Goal: Information Seeking & Learning: Learn about a topic

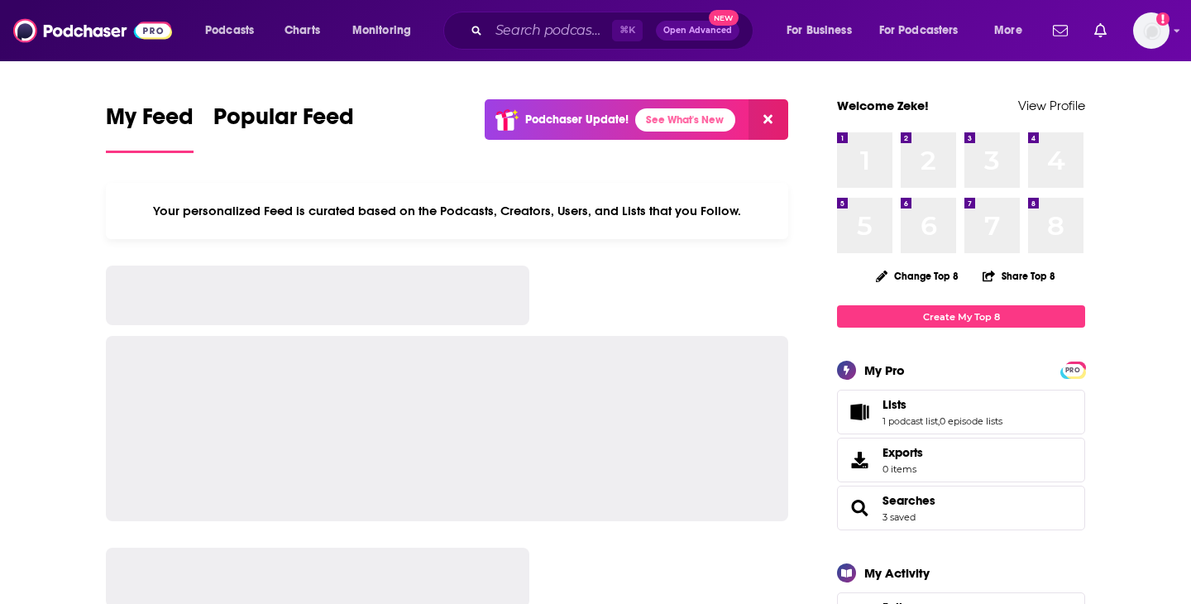
click at [571, 12] on div "⌘ K Open Advanced New" at bounding box center [598, 31] width 310 height 38
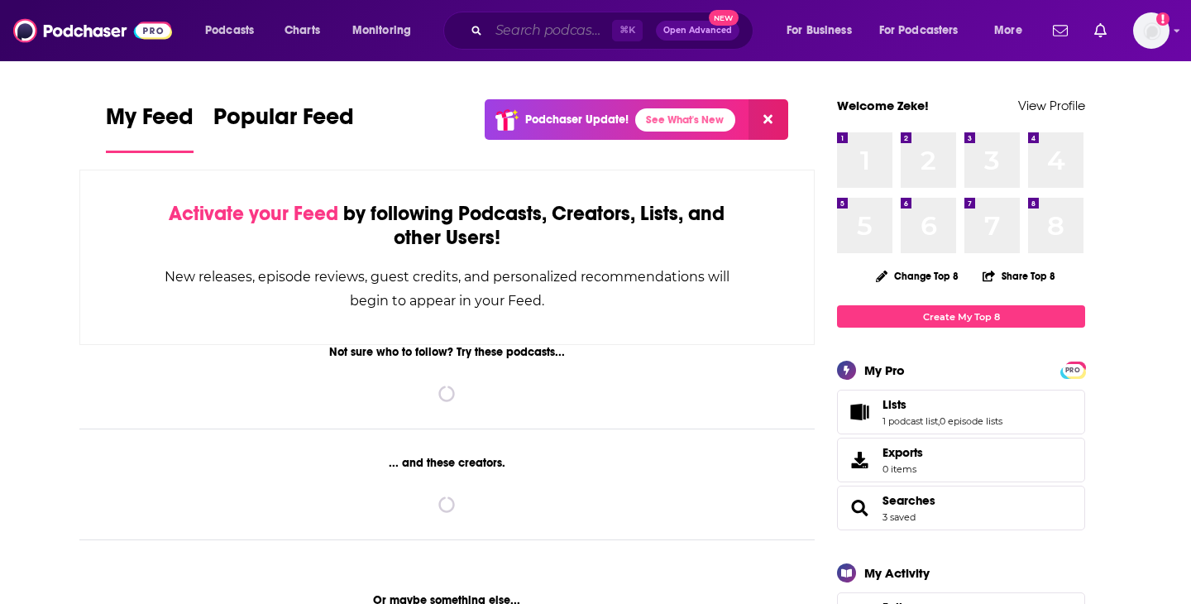
click at [571, 20] on input "Search podcasts, credits, & more..." at bounding box center [550, 30] width 123 height 26
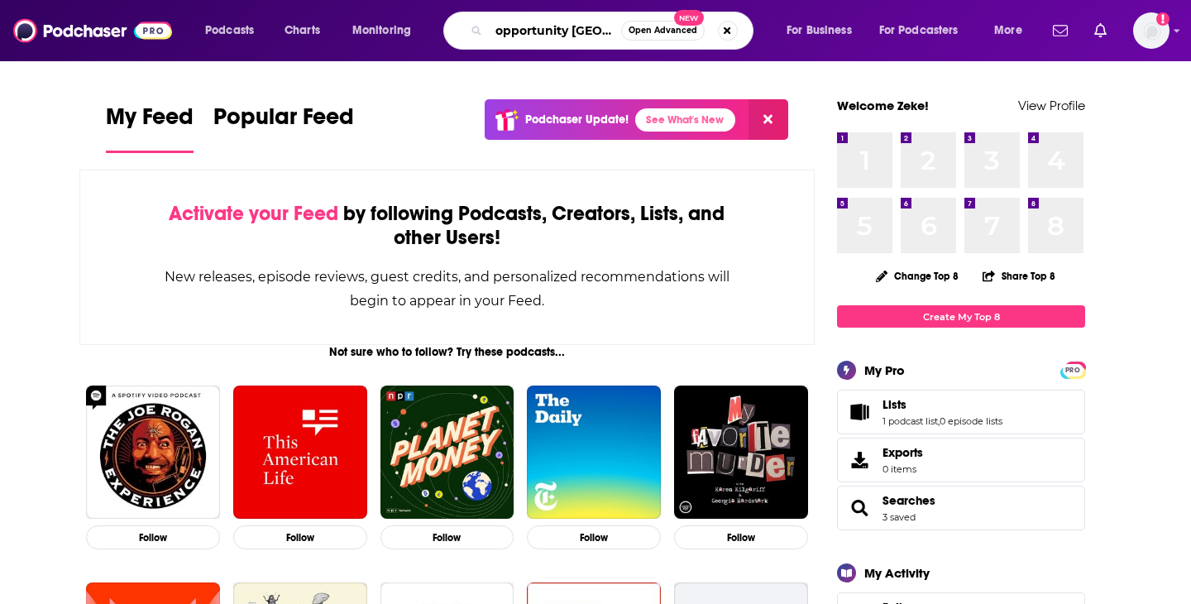
type input "opportunity [GEOGRAPHIC_DATA]"
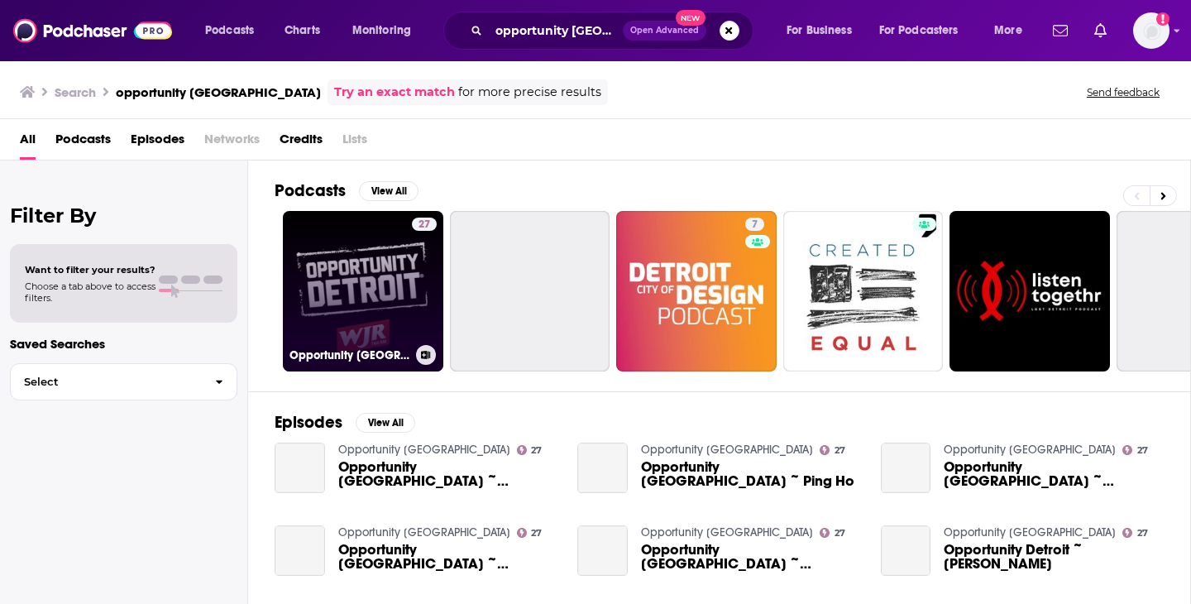
click at [339, 319] on link "27 Opportunity [GEOGRAPHIC_DATA]" at bounding box center [363, 291] width 160 height 160
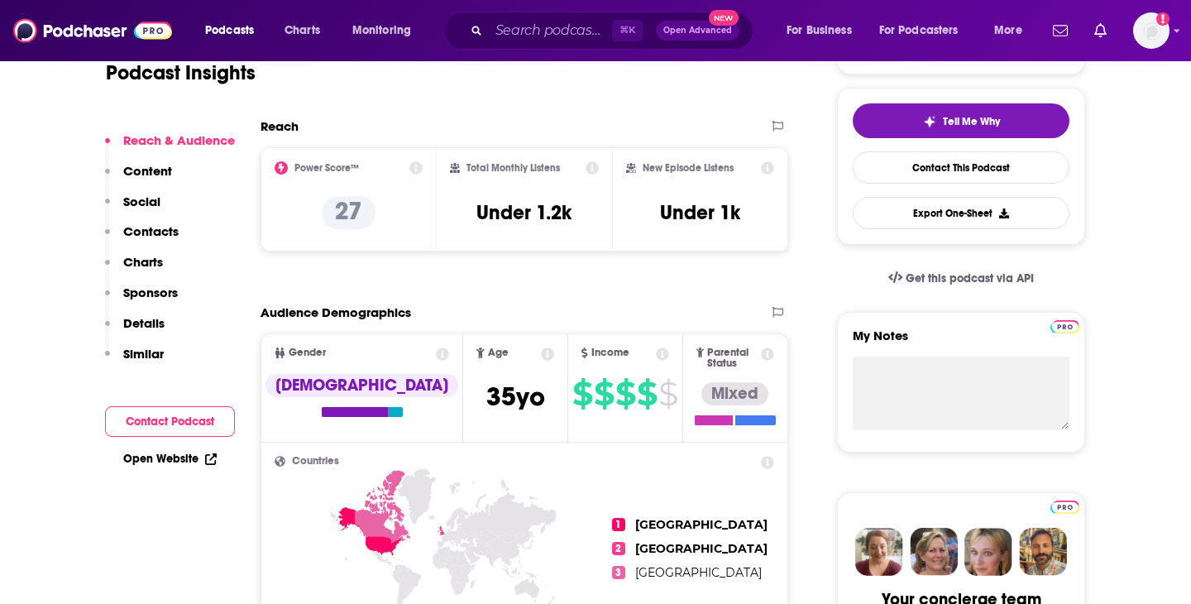
scroll to position [370, 0]
